Goal: Information Seeking & Learning: Find specific fact

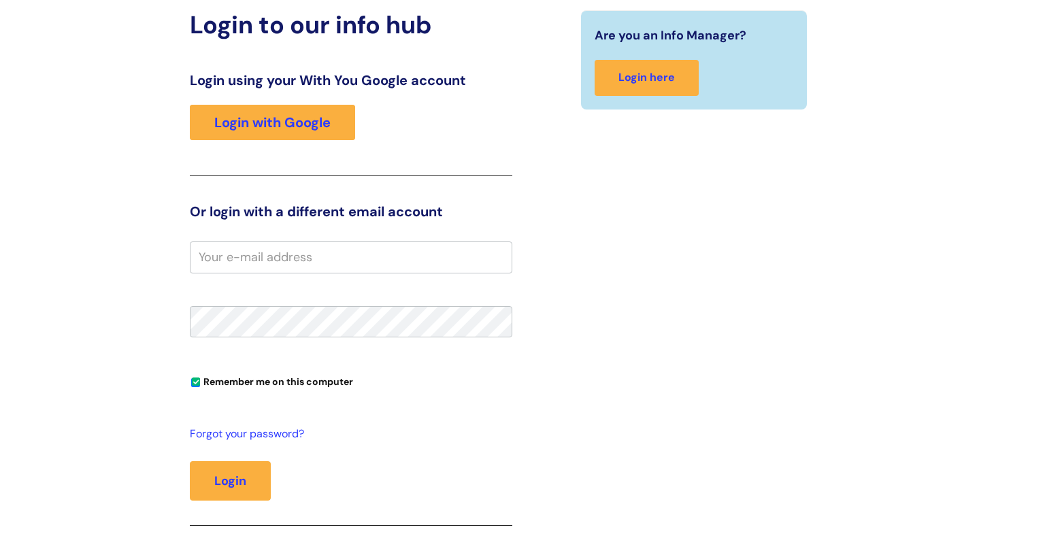
scroll to position [139, 0]
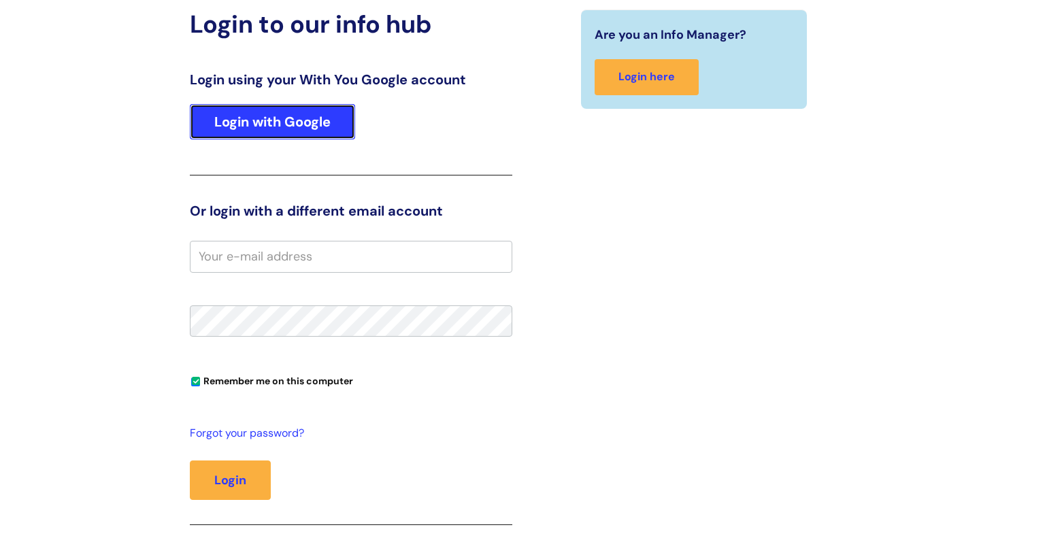
click at [268, 124] on link "Login with Google" at bounding box center [272, 121] width 165 height 35
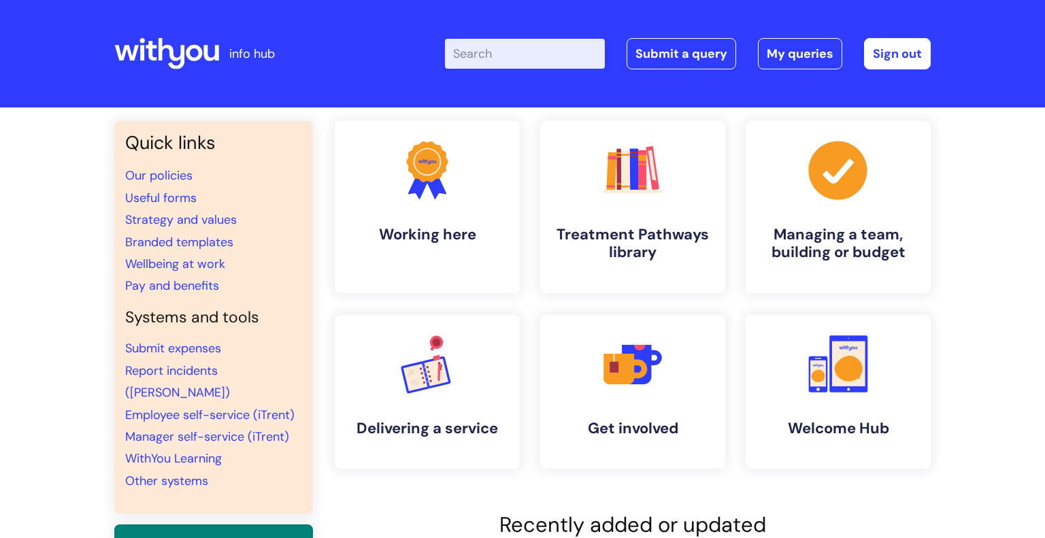
click at [532, 61] on input "Enter your search term here..." at bounding box center [525, 54] width 160 height 30
type input "sick"
click button "Search" at bounding box center [0, 0] width 0 height 0
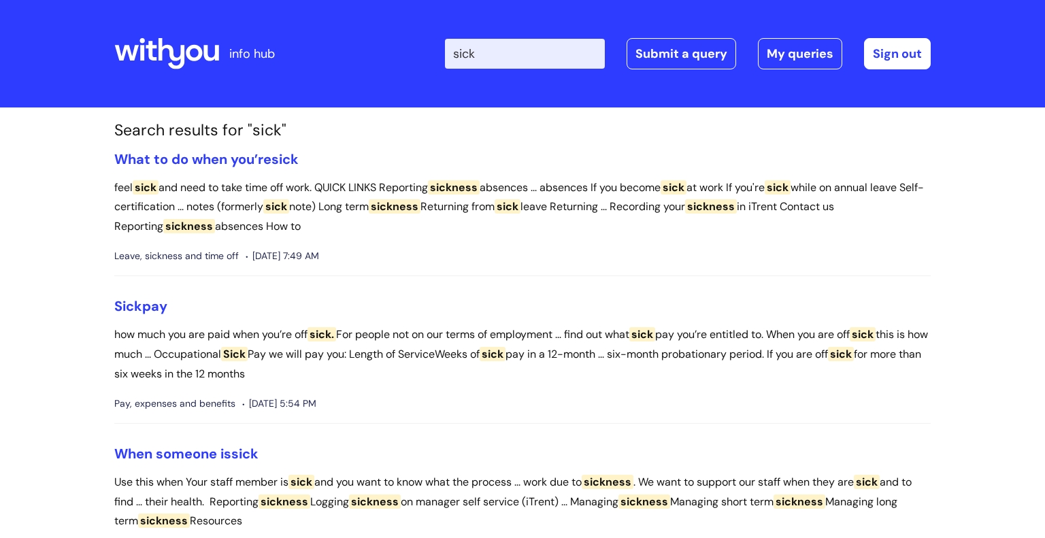
click at [519, 56] on input "sick" at bounding box center [525, 54] width 160 height 30
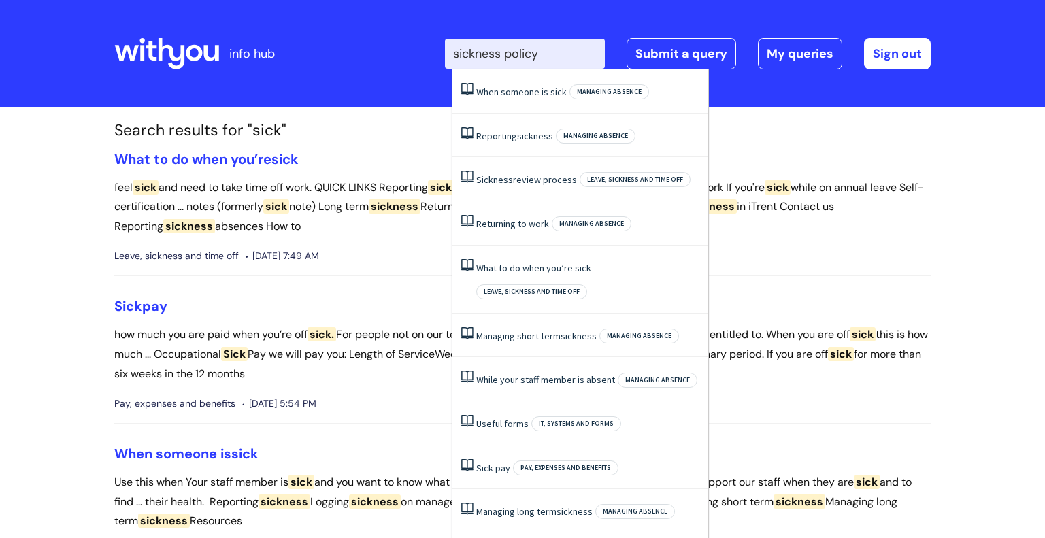
type input "sickness policy"
click button "Search" at bounding box center [0, 0] width 0 height 0
